Goal: Task Accomplishment & Management: Complete application form

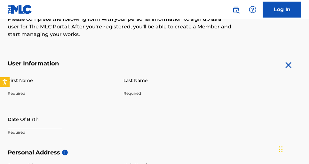
scroll to position [96, 0]
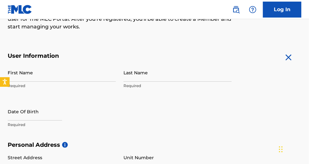
click at [60, 73] on input "First Name" at bounding box center [62, 73] width 108 height 18
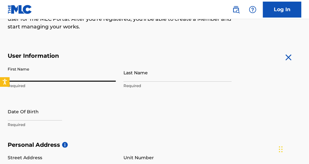
type input "[PERSON_NAME]"
type input "moon"
type input "[STREET_ADDRESS]"
type input "[PERSON_NAME]"
type input "[GEOGRAPHIC_DATA]"
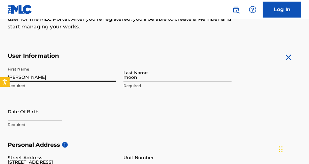
type input "FL"
type input "33920"
type input "952"
type input "4402226"
type input "[EMAIL_ADDRESS][DOMAIN_NAME]"
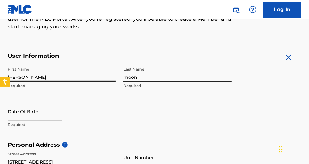
scroll to position [142, 0]
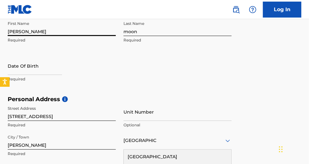
click at [10, 31] on input "[PERSON_NAME]" at bounding box center [62, 27] width 108 height 18
type input "[PERSON_NAME]"
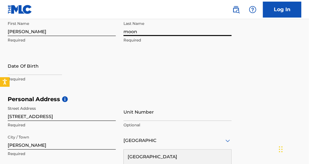
drag, startPoint x: 126, startPoint y: 30, endPoint x: 119, endPoint y: 30, distance: 7.4
click at [119, 30] on div "First Name [PERSON_NAME] Required Last Name moon Required Date Of Birth Required" at bounding box center [120, 57] width 224 height 78
type input "Moon"
click at [20, 71] on input "text" at bounding box center [35, 66] width 54 height 18
select select "7"
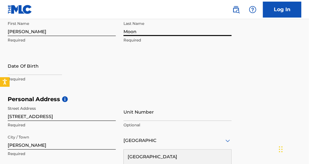
select select "2025"
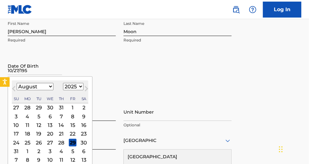
type input "[DATE]"
click at [61, 55] on div "First Name [PERSON_NAME] Required Last Name Moon Required Date Of Birth [DEMOGR…" at bounding box center [120, 57] width 224 height 78
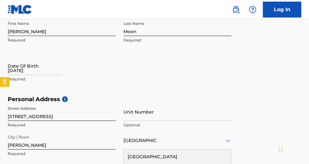
select select "7"
select select "2025"
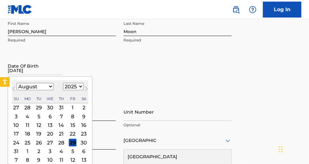
click at [43, 72] on input "[DATE]" at bounding box center [35, 66] width 54 height 18
click at [81, 87] on button "Next Month" at bounding box center [86, 90] width 10 height 10
select select "8"
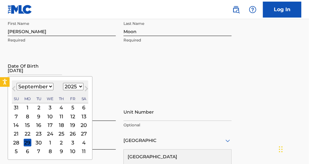
click at [69, 86] on select "1899 1900 1901 1902 1903 1904 1905 1906 1907 1908 1909 1910 1911 1912 1913 1914…" at bounding box center [73, 86] width 20 height 7
select select "1953"
click at [63, 83] on select "1899 1900 1901 1902 1903 1904 1905 1906 1907 1908 1909 1910 1911 1912 1913 1914…" at bounding box center [73, 86] width 20 height 7
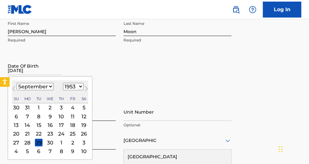
click at [49, 88] on select "January February March April May June July August September October November De…" at bounding box center [35, 86] width 37 height 7
select select "9"
click at [17, 83] on select "January February March April May June July August September October November De…" at bounding box center [35, 86] width 37 height 7
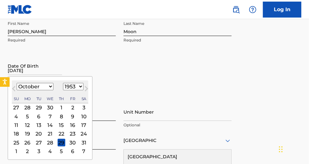
click at [37, 144] on div "27" at bounding box center [39, 143] width 8 height 8
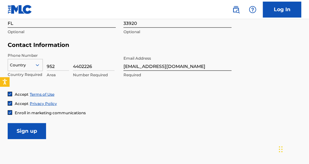
scroll to position [302, 0]
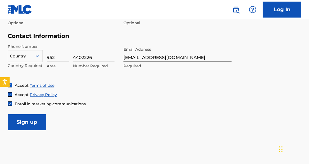
click at [36, 124] on input "Sign up" at bounding box center [27, 123] width 38 height 16
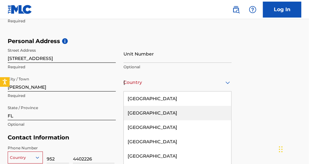
click at [167, 84] on div "223 results available. Use Up and Down to choose options, press Enter to select…" at bounding box center [177, 83] width 108 height 18
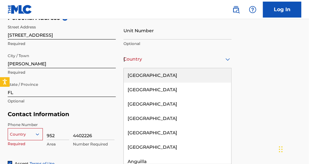
click at [170, 76] on div "[GEOGRAPHIC_DATA]" at bounding box center [177, 75] width 107 height 14
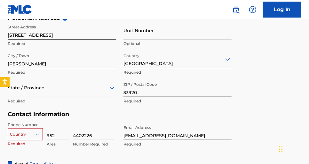
scroll to position [255, 0]
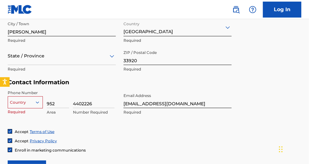
click at [38, 104] on div "Country" at bounding box center [25, 102] width 35 height 10
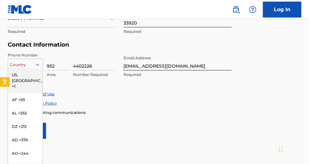
click at [31, 74] on div "US, [GEOGRAPHIC_DATA] +1" at bounding box center [25, 80] width 35 height 25
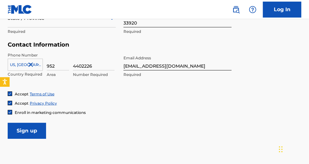
click at [108, 108] on div "Accept Terms of Use Accept Privacy Policy Enroll in marketing communications" at bounding box center [155, 103] width 294 height 24
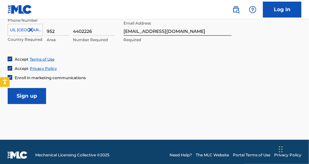
scroll to position [334, 0]
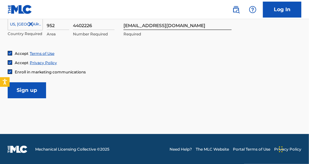
click at [29, 90] on input "Sign up" at bounding box center [27, 91] width 38 height 16
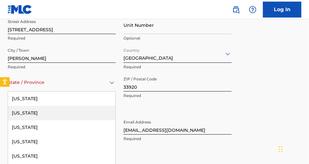
scroll to position [252, 0]
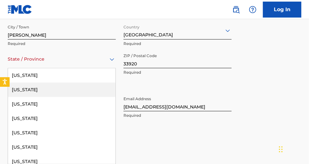
click at [42, 68] on div "57 results available. Use Up and Down to choose options, press Enter to select …" at bounding box center [62, 59] width 108 height 18
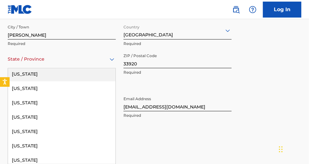
scroll to position [96, 0]
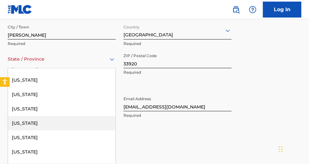
click at [34, 122] on div "[US_STATE]" at bounding box center [61, 123] width 107 height 14
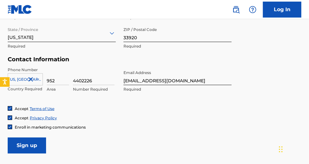
scroll to position [316, 0]
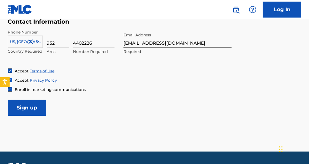
click at [38, 42] on icon at bounding box center [38, 42] width 6 height 6
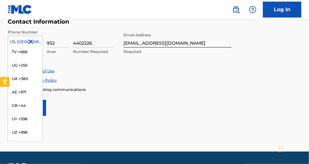
scroll to position [2705, 0]
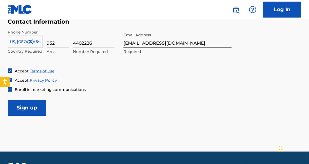
click at [36, 111] on input "Sign up" at bounding box center [27, 108] width 38 height 16
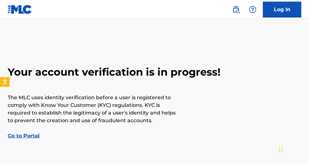
scroll to position [32, 0]
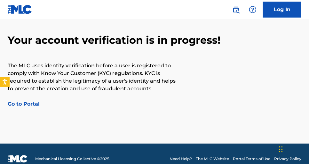
click at [30, 105] on link "Go to Portal" at bounding box center [24, 104] width 32 height 6
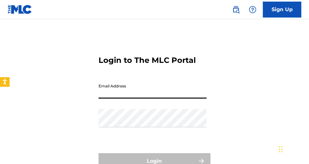
click at [119, 94] on input "Email Address" at bounding box center [153, 90] width 108 height 18
type input "[EMAIL_ADDRESS][DOMAIN_NAME]"
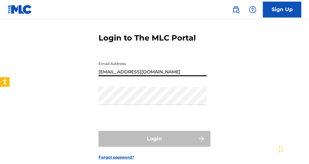
scroll to position [32, 0]
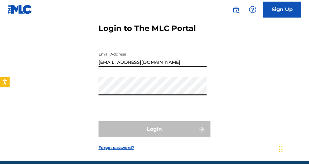
click at [94, 94] on div "Login to The MLC Portal Email Address [EMAIL_ADDRESS][DOMAIN_NAME] Password Log…" at bounding box center [154, 82] width 309 height 158
click at [24, 7] on img at bounding box center [20, 9] width 25 height 9
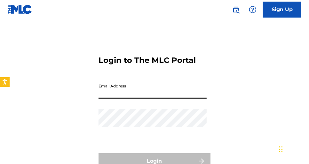
click at [126, 90] on input "Email Address" at bounding box center [153, 90] width 108 height 18
type input "[EMAIL_ADDRESS][DOMAIN_NAME]"
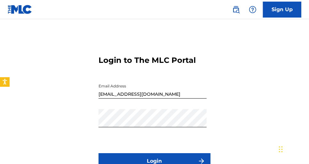
click at [166, 156] on button "Login" at bounding box center [155, 162] width 112 height 16
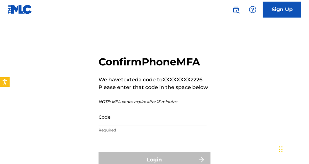
click at [142, 122] on input "Code" at bounding box center [153, 117] width 108 height 18
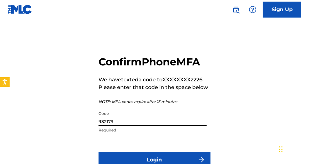
type input "932179"
click at [162, 157] on button "Login" at bounding box center [155, 160] width 112 height 16
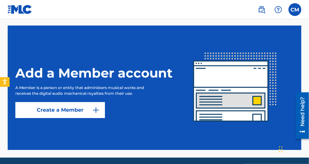
scroll to position [160, 0]
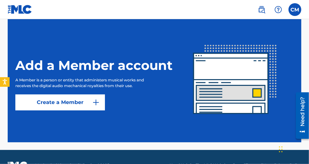
click at [95, 101] on img at bounding box center [96, 103] width 8 height 8
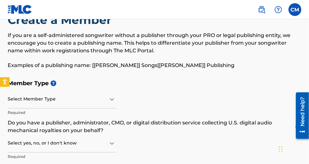
scroll to position [32, 0]
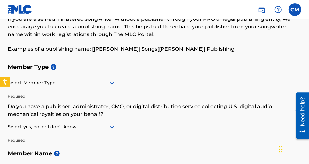
click at [111, 90] on div "Select Member Type" at bounding box center [62, 83] width 108 height 18
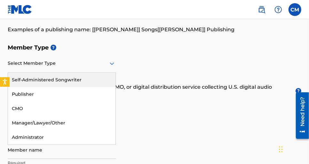
scroll to position [71, 0]
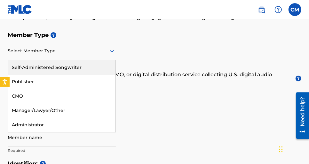
click at [63, 70] on div "Self-Administered Songwriter" at bounding box center [61, 67] width 107 height 14
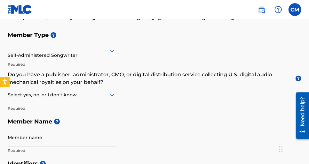
click at [112, 98] on icon at bounding box center [112, 95] width 8 height 8
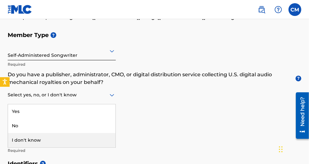
click at [94, 140] on div "I don't know" at bounding box center [61, 140] width 107 height 14
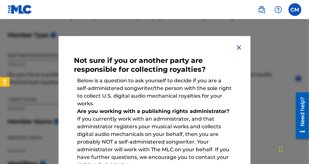
scroll to position [0, 0]
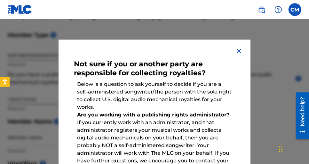
click at [237, 50] on img at bounding box center [239, 51] width 8 height 8
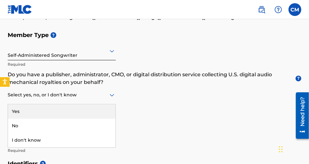
click at [111, 96] on icon at bounding box center [112, 95] width 4 height 3
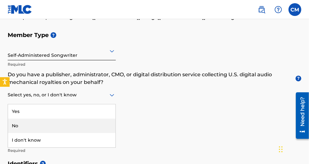
click at [51, 120] on div "No" at bounding box center [61, 126] width 107 height 14
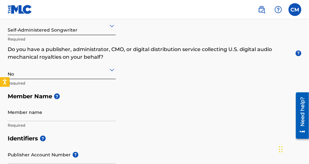
scroll to position [103, 0]
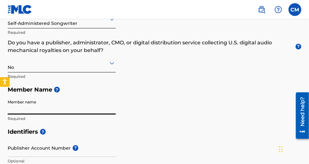
click at [56, 110] on input "Member name" at bounding box center [62, 106] width 108 height 18
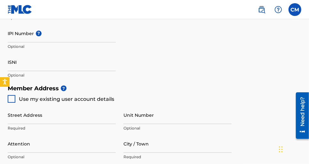
scroll to position [256, 0]
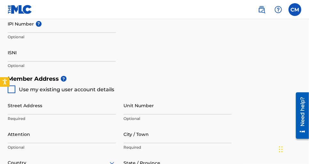
type input "Chris Moon MLC"
click at [14, 91] on div at bounding box center [12, 90] width 8 height 8
type input "[STREET_ADDRESS]"
type input "[PERSON_NAME]"
type input "33920"
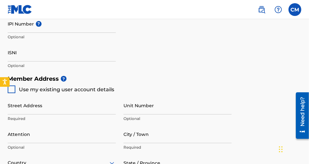
type input "952"
type input "4402226"
type input "[EMAIL_ADDRESS][DOMAIN_NAME]"
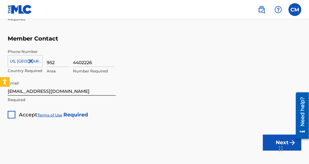
scroll to position [448, 0]
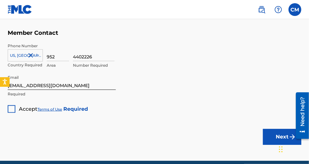
click at [11, 112] on div at bounding box center [12, 110] width 8 height 8
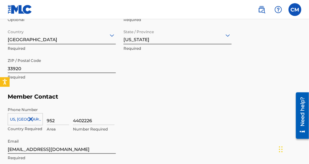
scroll to position [475, 0]
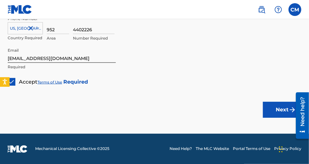
click at [274, 107] on button "Next" at bounding box center [282, 110] width 38 height 16
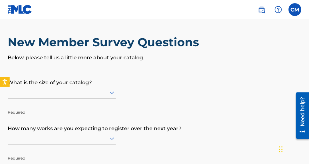
click at [112, 92] on div at bounding box center [62, 93] width 108 height 12
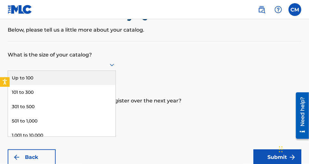
scroll to position [30, 0]
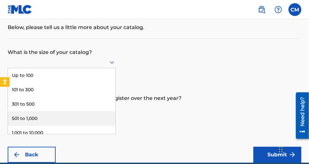
click at [91, 113] on div "501 to 1,000" at bounding box center [61, 119] width 107 height 14
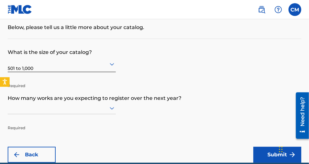
click at [112, 109] on div at bounding box center [62, 108] width 108 height 12
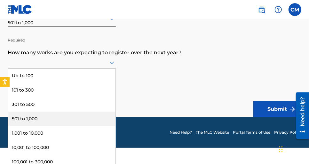
click at [91, 114] on div "501 to 1,000" at bounding box center [61, 119] width 107 height 14
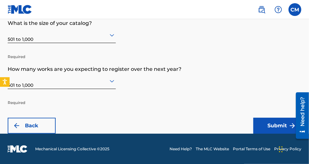
click at [274, 129] on button "Submit" at bounding box center [277, 126] width 48 height 16
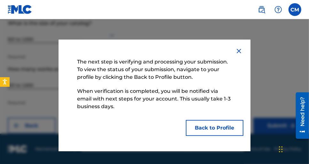
click at [239, 51] on img at bounding box center [239, 51] width 8 height 8
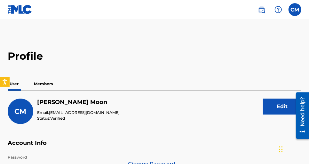
click at [45, 83] on p "Members" at bounding box center [43, 83] width 23 height 13
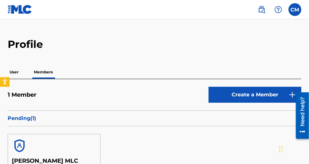
scroll to position [11, 0]
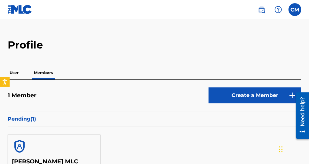
click at [16, 74] on p "User" at bounding box center [14, 72] width 13 height 13
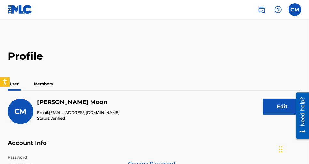
click at [49, 84] on p "Members" at bounding box center [43, 83] width 23 height 13
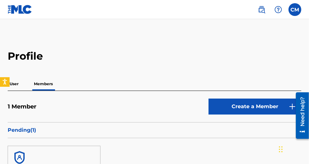
click at [231, 105] on link "Create a Member" at bounding box center [255, 107] width 93 height 16
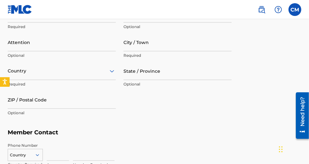
scroll to position [347, 0]
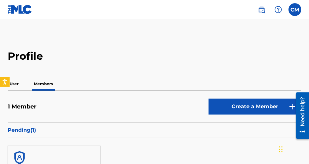
click at [17, 84] on p "User" at bounding box center [14, 83] width 13 height 13
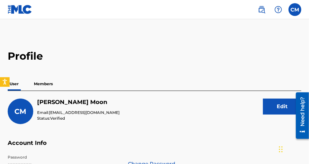
click at [290, 9] on label at bounding box center [295, 9] width 13 height 13
click at [295, 10] on input "CM Christopher Moon moon@4moon.com Notification Preferences Profile Log out" at bounding box center [295, 10] width 0 height 0
click at [296, 11] on label at bounding box center [295, 9] width 13 height 13
click at [295, 10] on input "CM Christopher Moon moon@4moon.com Notification Preferences Profile Log out" at bounding box center [295, 10] width 0 height 0
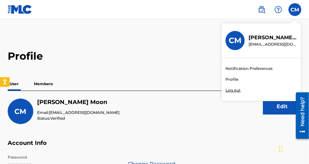
click at [234, 80] on link "Profile" at bounding box center [232, 80] width 13 height 6
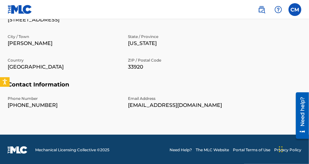
scroll to position [264, 0]
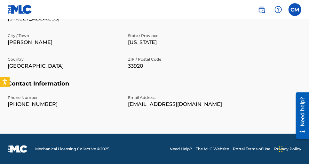
click at [304, 113] on div "Need help?" at bounding box center [302, 111] width 9 height 29
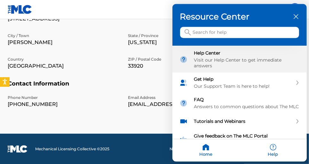
scroll to position [0, 0]
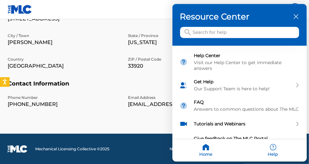
click at [219, 33] on input "Search for help" at bounding box center [239, 32] width 119 height 11
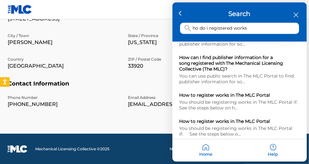
scroll to position [128, 0]
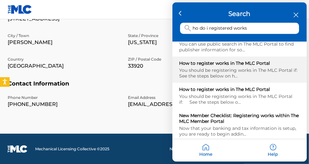
type input "ho do i registered works"
click at [220, 62] on div "How to register works in The MLC Portal" at bounding box center [239, 64] width 120 height 6
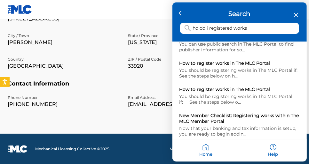
click at [78, 32] on div at bounding box center [154, 82] width 309 height 164
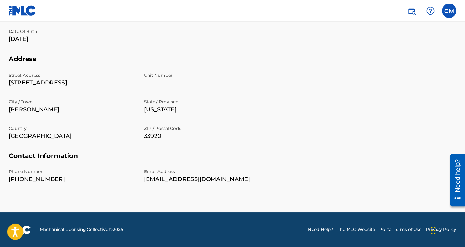
scroll to position [183, 0]
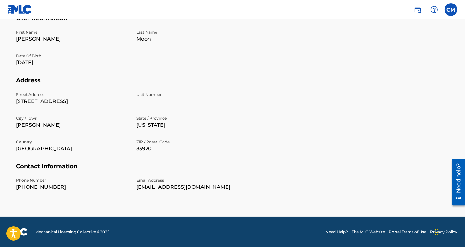
drag, startPoint x: 231, startPoint y: 0, endPoint x: 239, endPoint y: 120, distance: 119.9
click at [239, 120] on p "State / Province" at bounding box center [193, 118] width 113 height 6
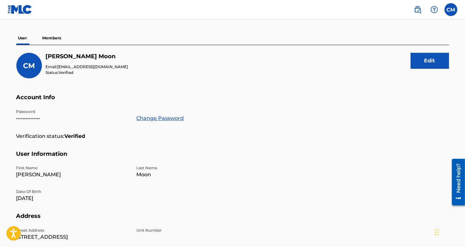
scroll to position [0, 0]
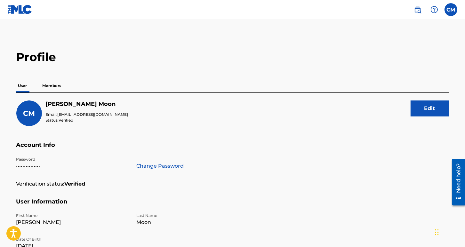
click at [53, 87] on p "Members" at bounding box center [52, 85] width 23 height 13
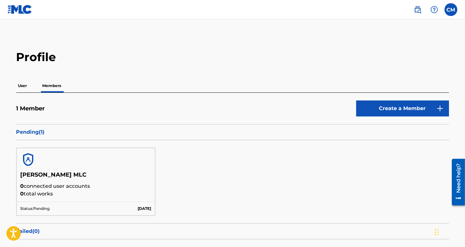
scroll to position [48, 0]
